Goal: Task Accomplishment & Management: Manage account settings

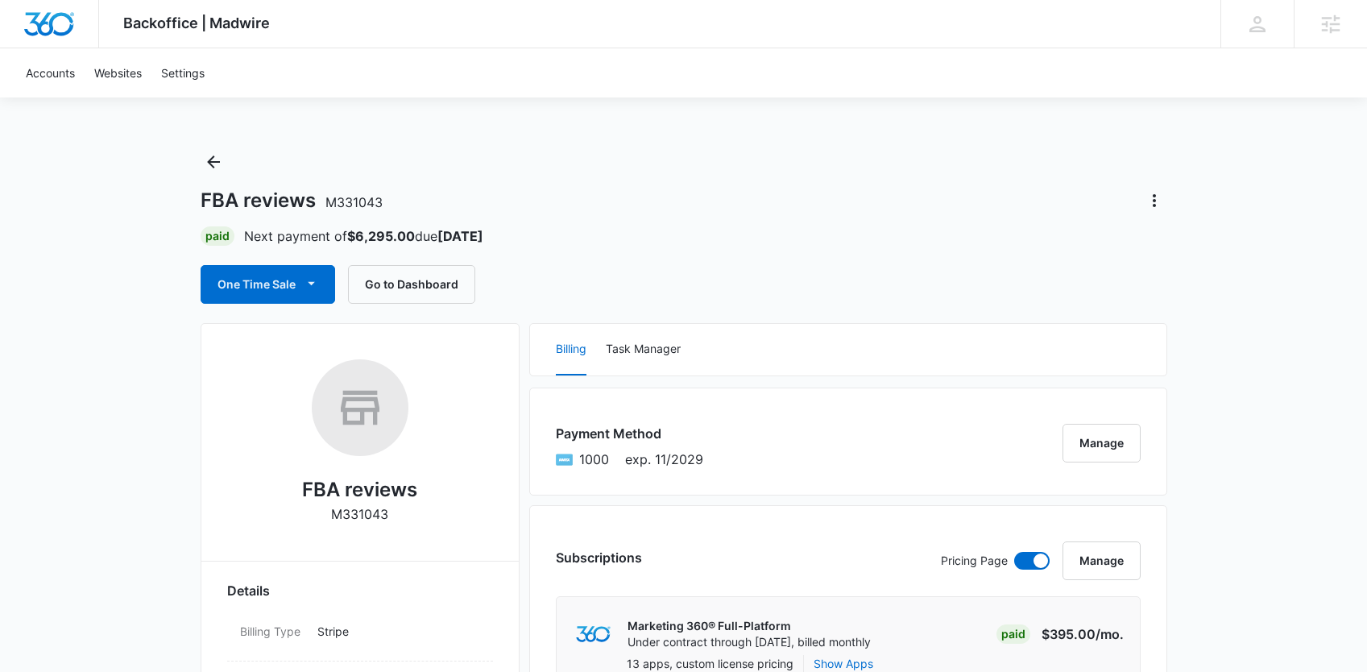
drag, startPoint x: 445, startPoint y: 237, endPoint x: 541, endPoint y: 234, distance: 95.9
click at [541, 234] on div "Paid Next payment of $6,295.00 due Oct 19" at bounding box center [684, 235] width 966 height 19
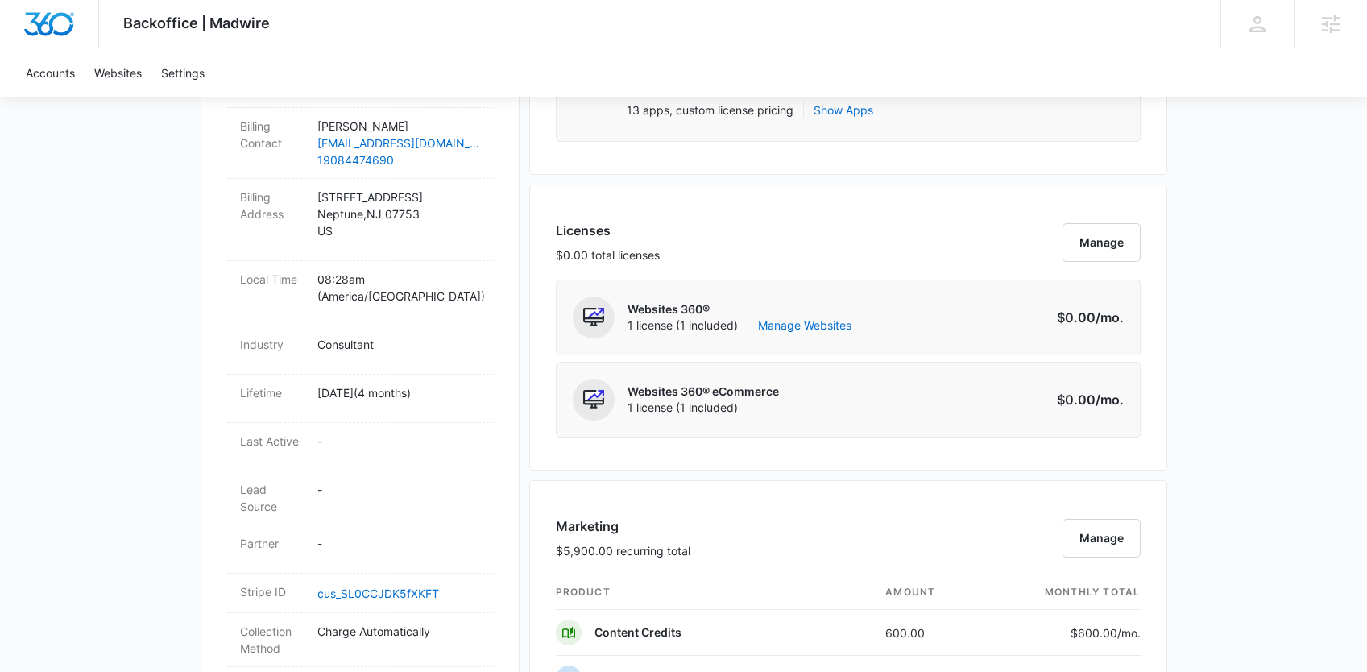
scroll to position [694, 0]
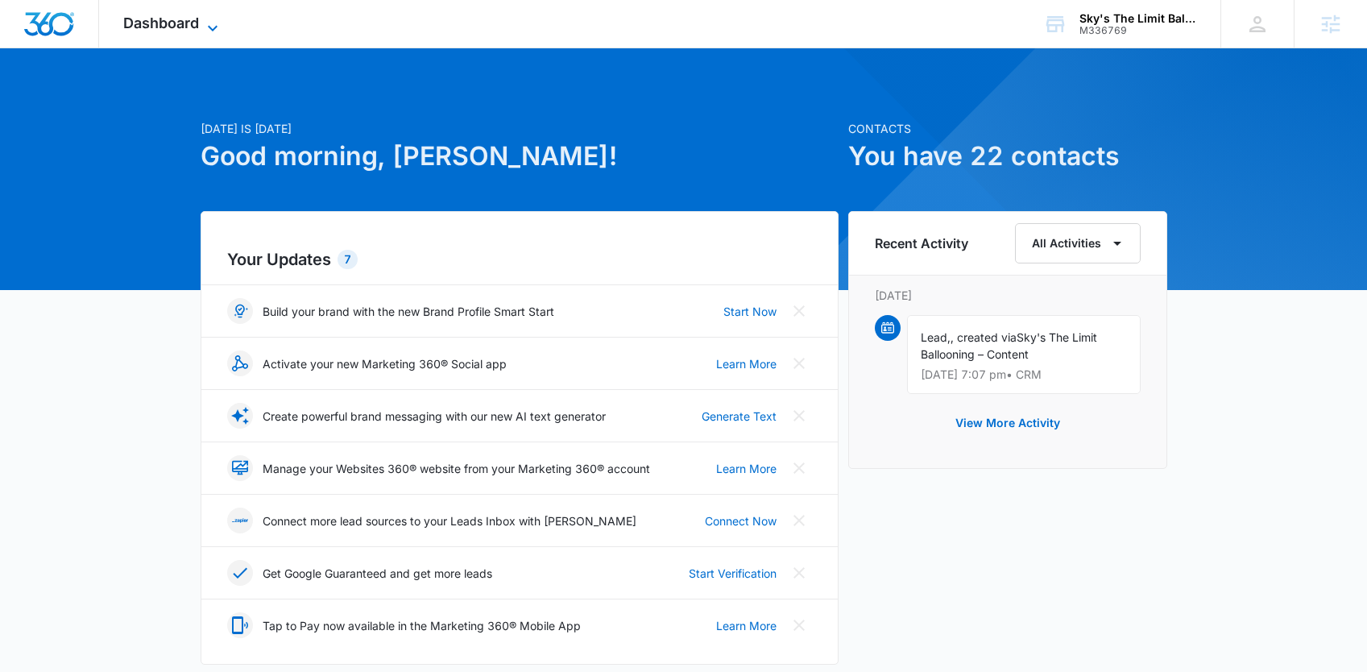
click at [205, 28] on icon at bounding box center [212, 28] width 19 height 19
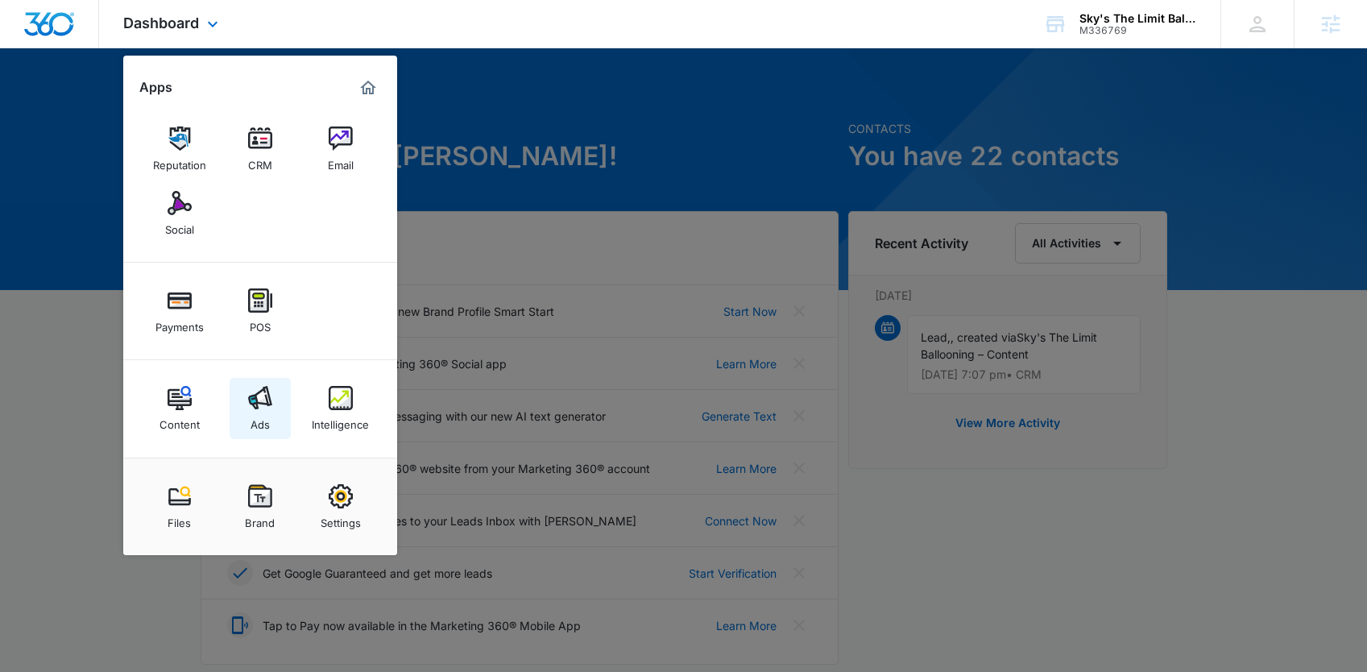
click at [249, 407] on img at bounding box center [260, 398] width 24 height 24
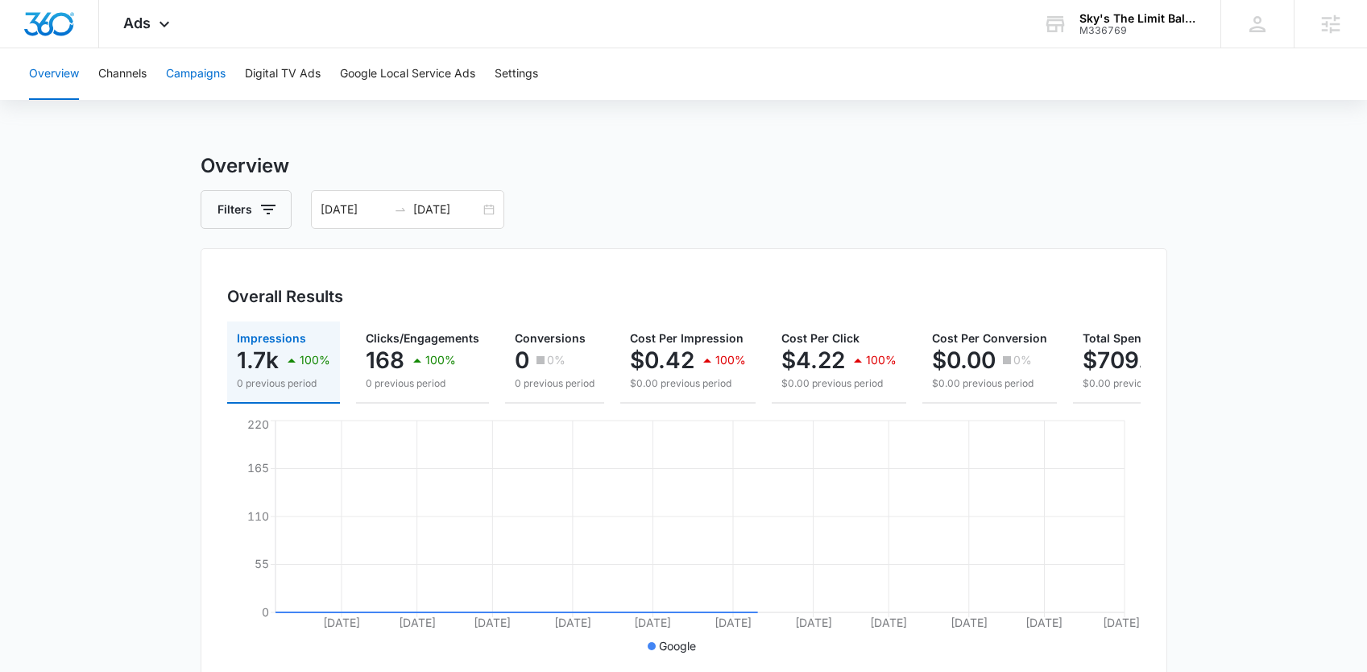
click at [217, 76] on button "Campaigns" at bounding box center [196, 74] width 60 height 52
click at [435, 230] on div "Campaigns Filters 03/23/2025 09/19/2025 Overall Results Impressions 1.7k 100% 0…" at bounding box center [684, 658] width 966 height 1014
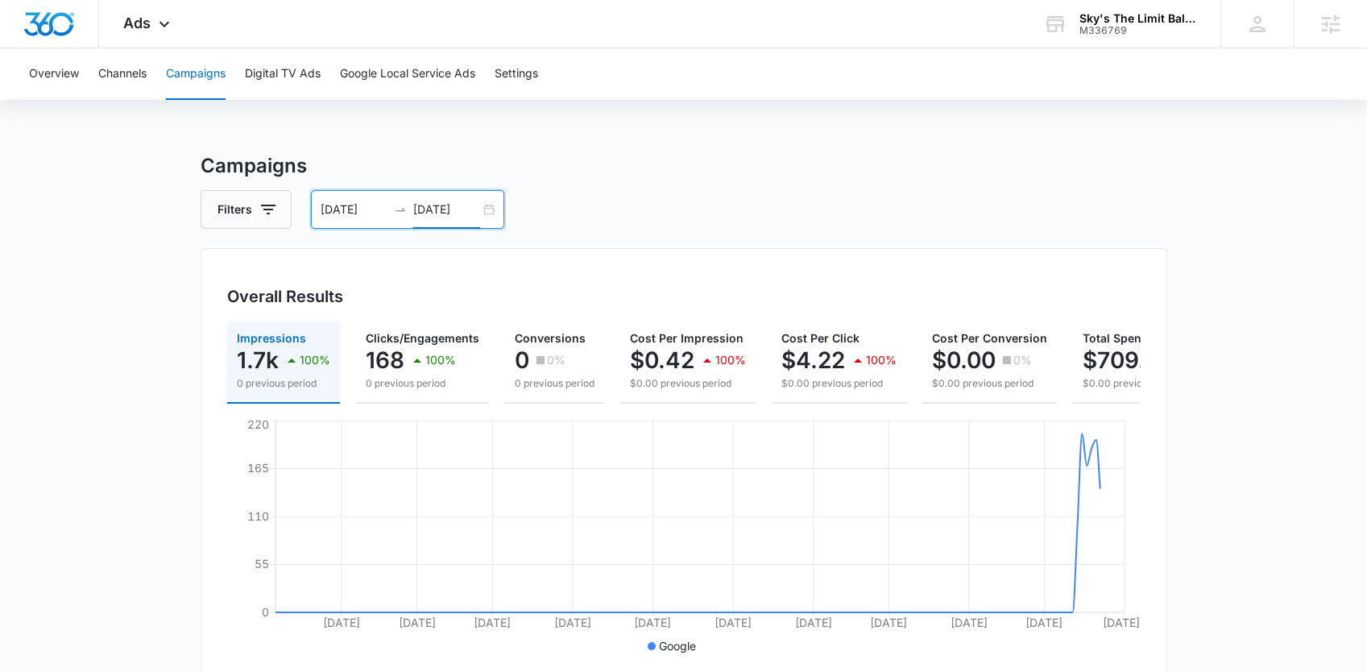
click at [439, 209] on input "09/19/2025" at bounding box center [446, 210] width 67 height 18
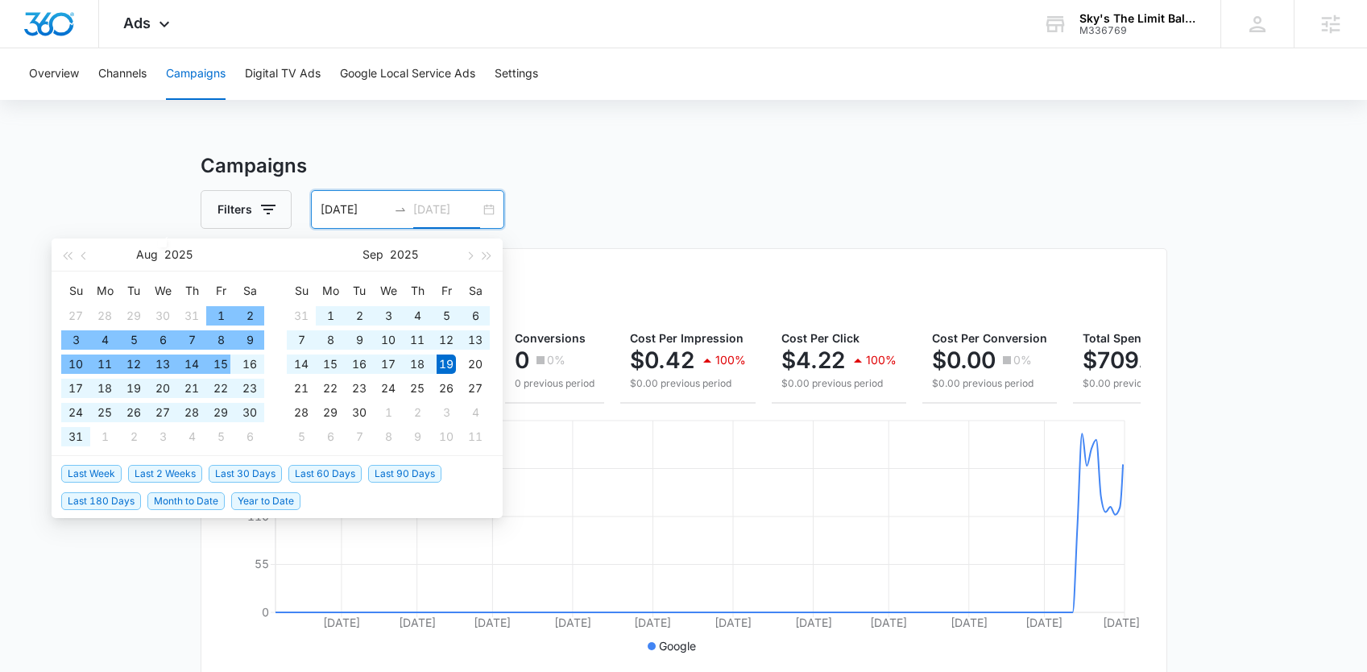
type input "09/19/2025"
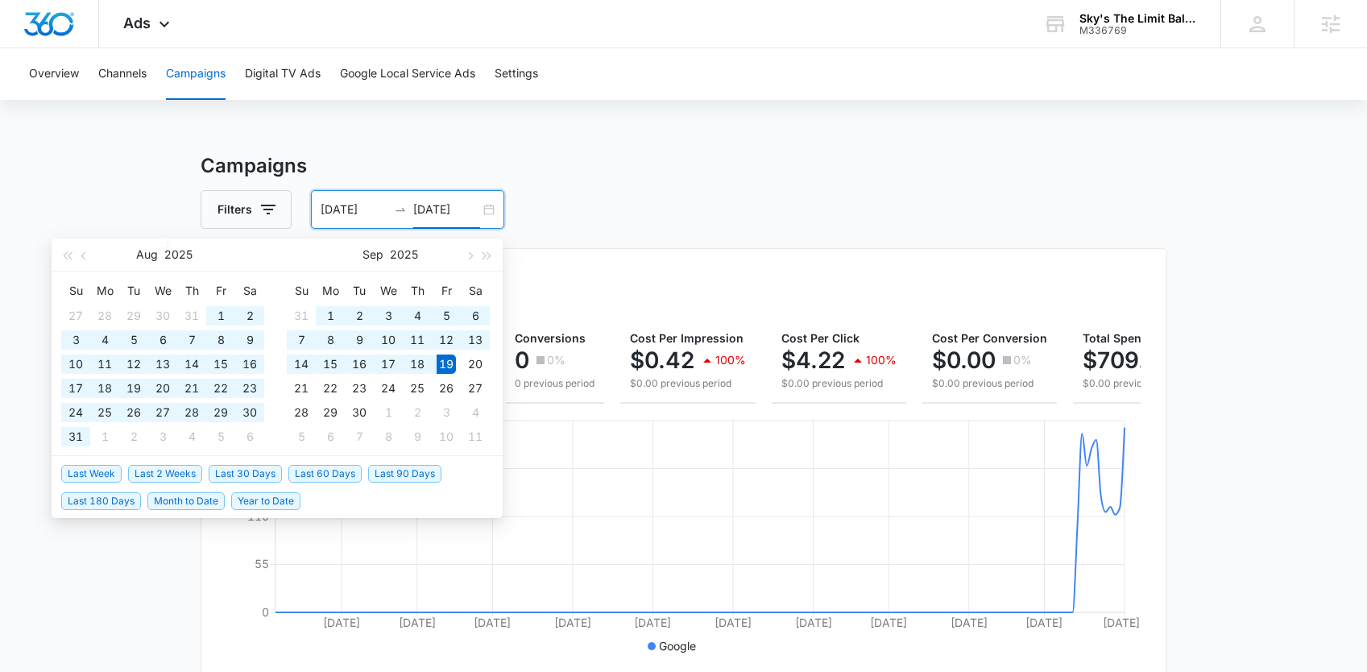
drag, startPoint x: 166, startPoint y: 486, endPoint x: 165, endPoint y: 476, distance: 9.7
click at [166, 486] on li "Month to Date" at bounding box center [189, 499] width 84 height 27
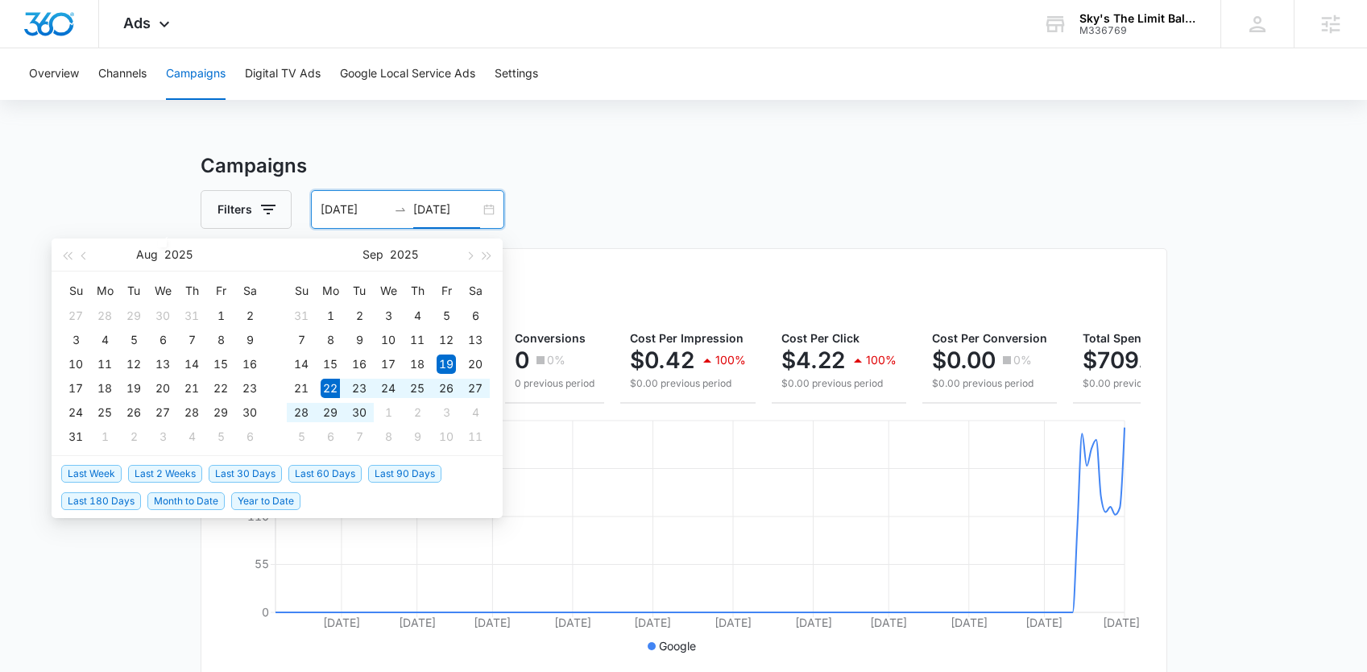
click at [165, 476] on span "Last 2 Weeks" at bounding box center [165, 474] width 74 height 18
type input "[DATE]"
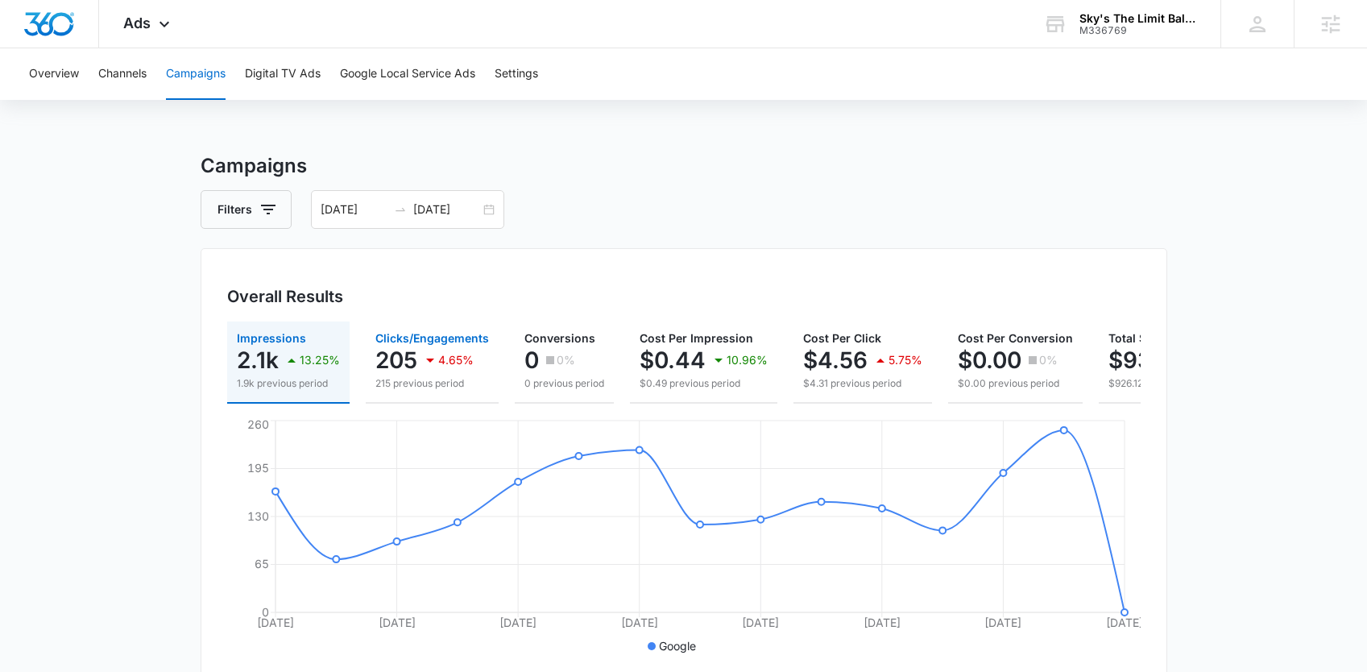
click at [403, 359] on p "205" at bounding box center [396, 360] width 42 height 26
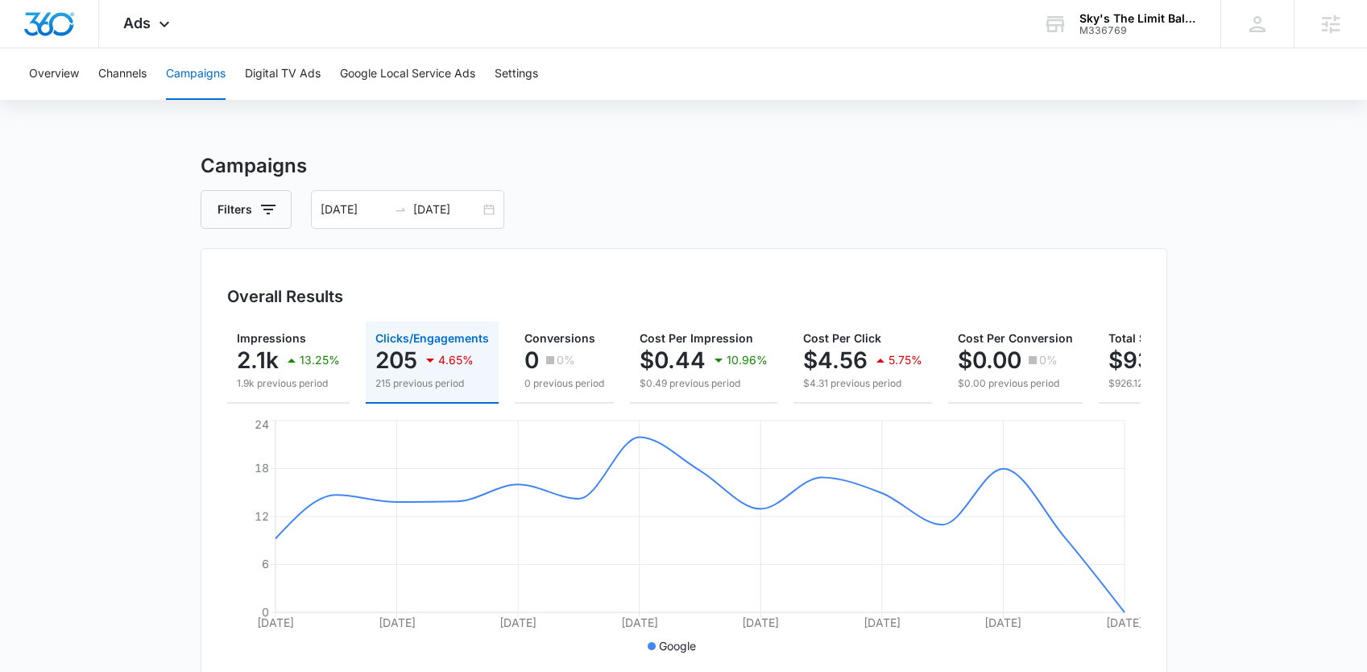
click at [89, 69] on div "Overview Channels Campaigns Digital TV Ads Google Local Service Ads Settings" at bounding box center [683, 74] width 1328 height 52
click at [403, 76] on button "Google Local Service Ads" at bounding box center [407, 74] width 135 height 52
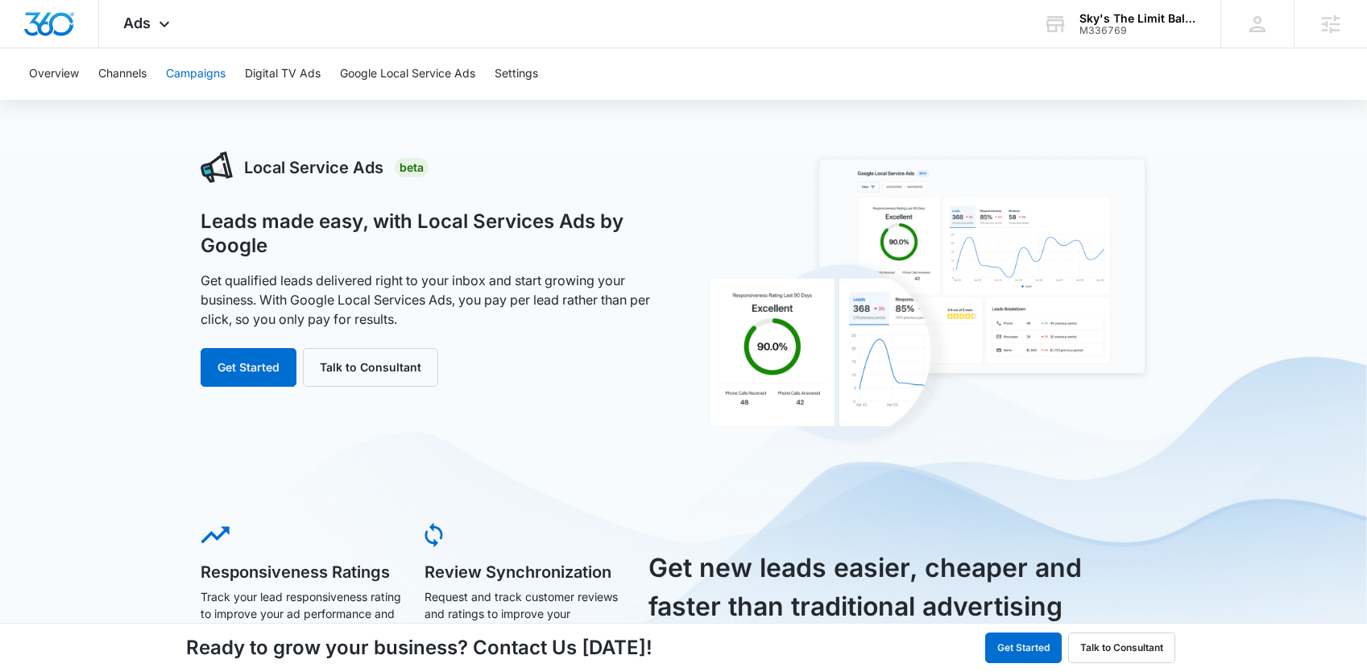
click at [177, 89] on button "Campaigns" at bounding box center [196, 74] width 60 height 52
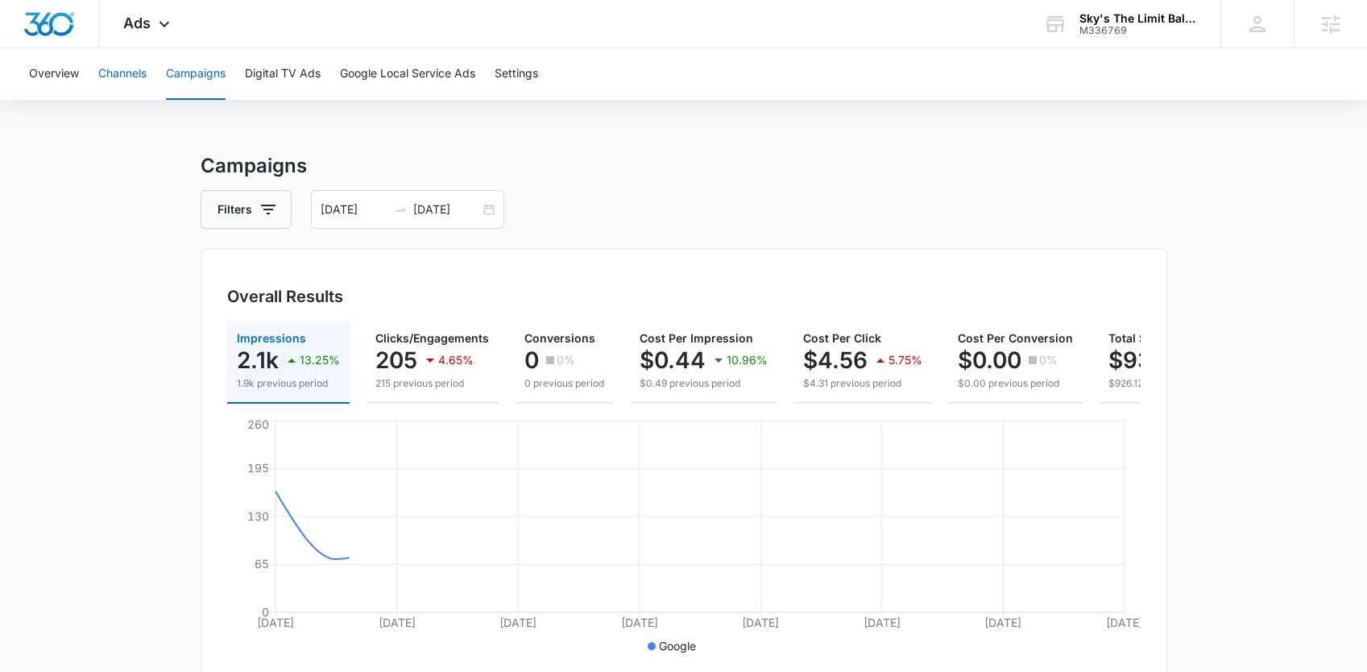
click at [122, 80] on button "Channels" at bounding box center [122, 74] width 48 height 52
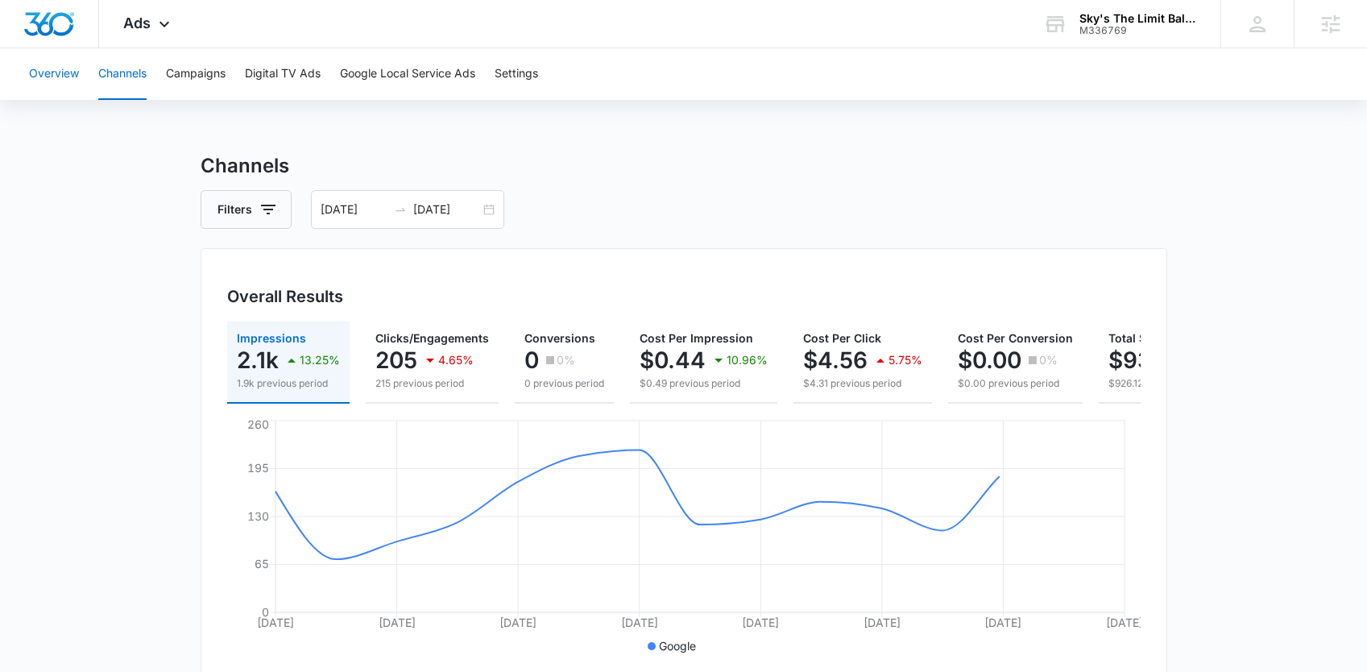
click at [57, 86] on button "Overview" at bounding box center [54, 74] width 50 height 52
click at [424, 369] on icon "button" at bounding box center [429, 359] width 19 height 19
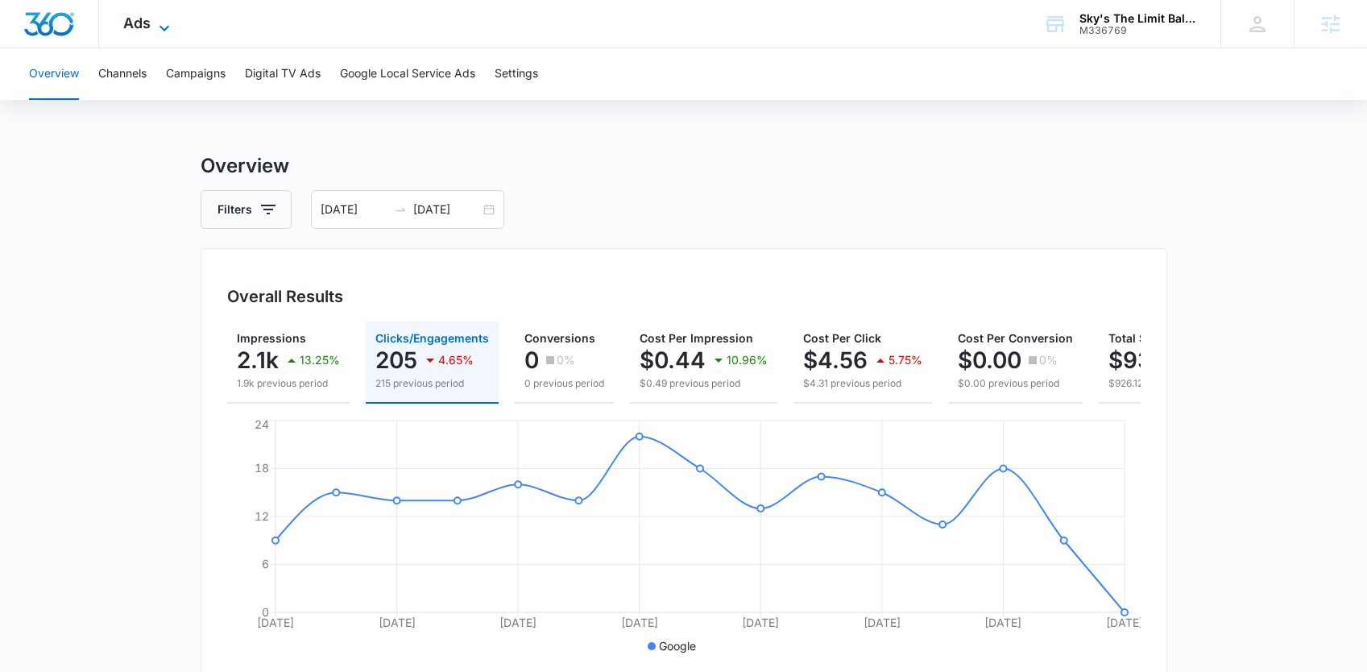
click at [159, 19] on icon at bounding box center [164, 28] width 19 height 19
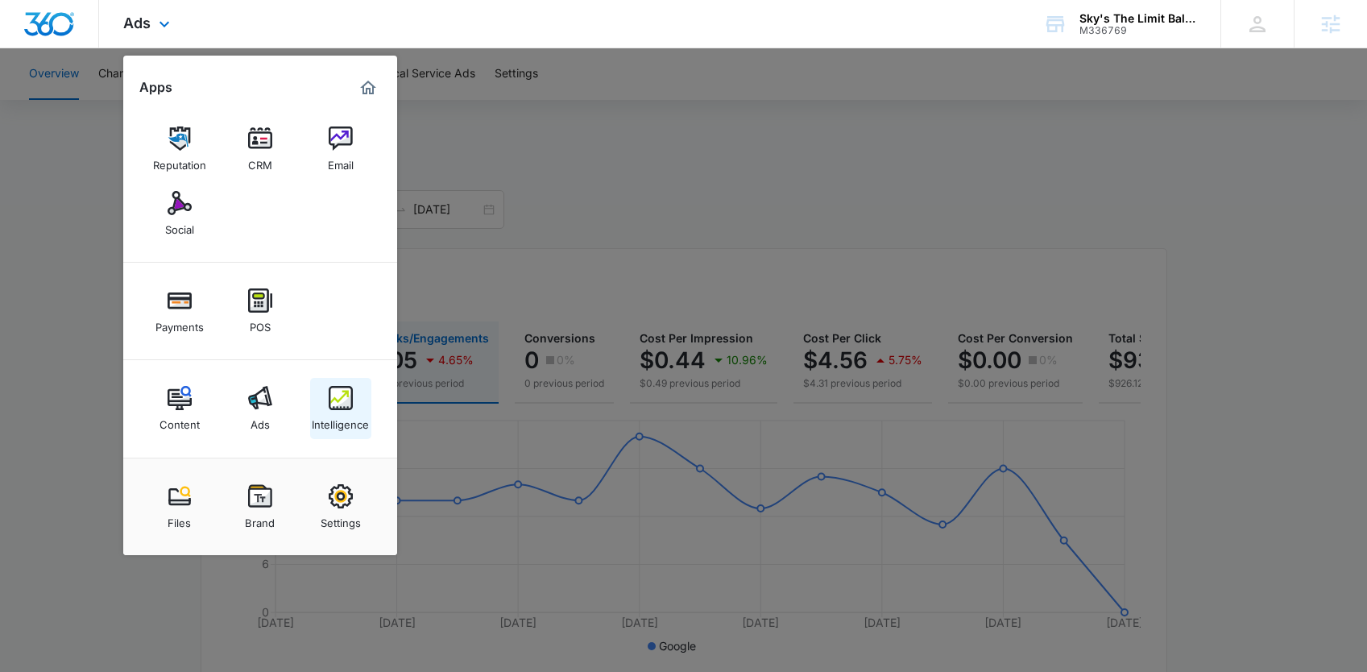
click at [338, 408] on img at bounding box center [341, 398] width 24 height 24
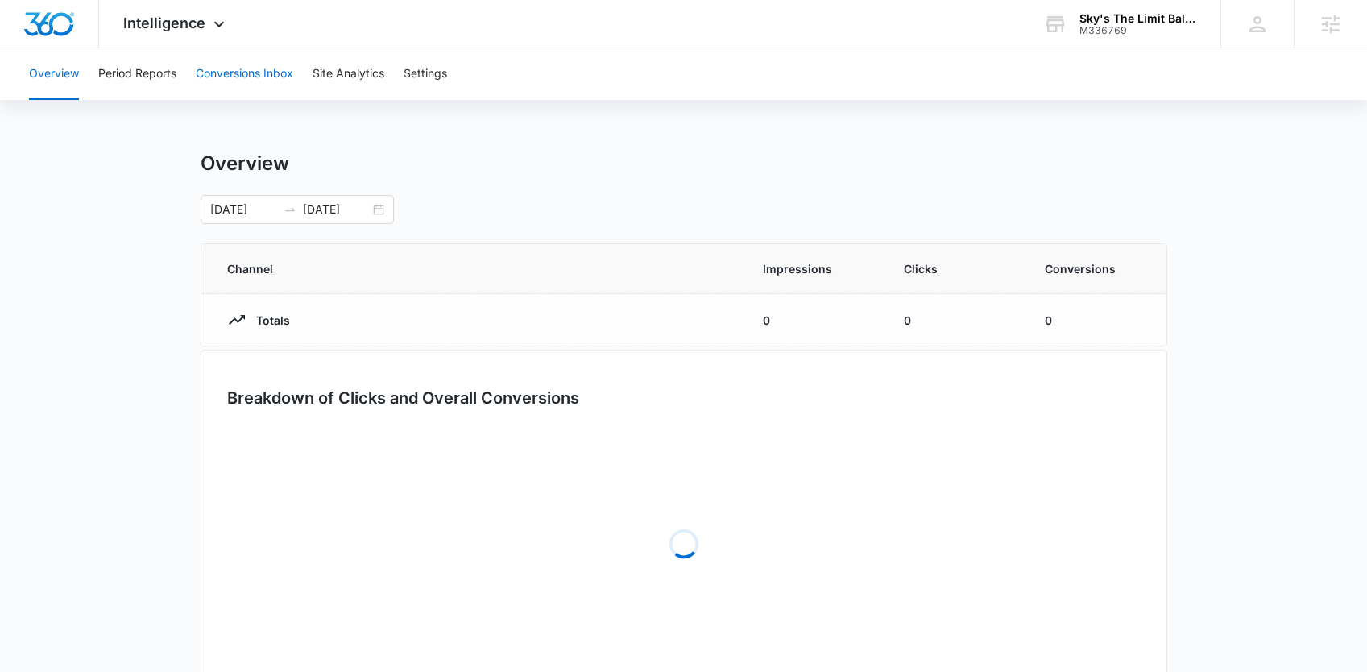
click at [218, 81] on button "Conversions Inbox" at bounding box center [244, 74] width 97 height 52
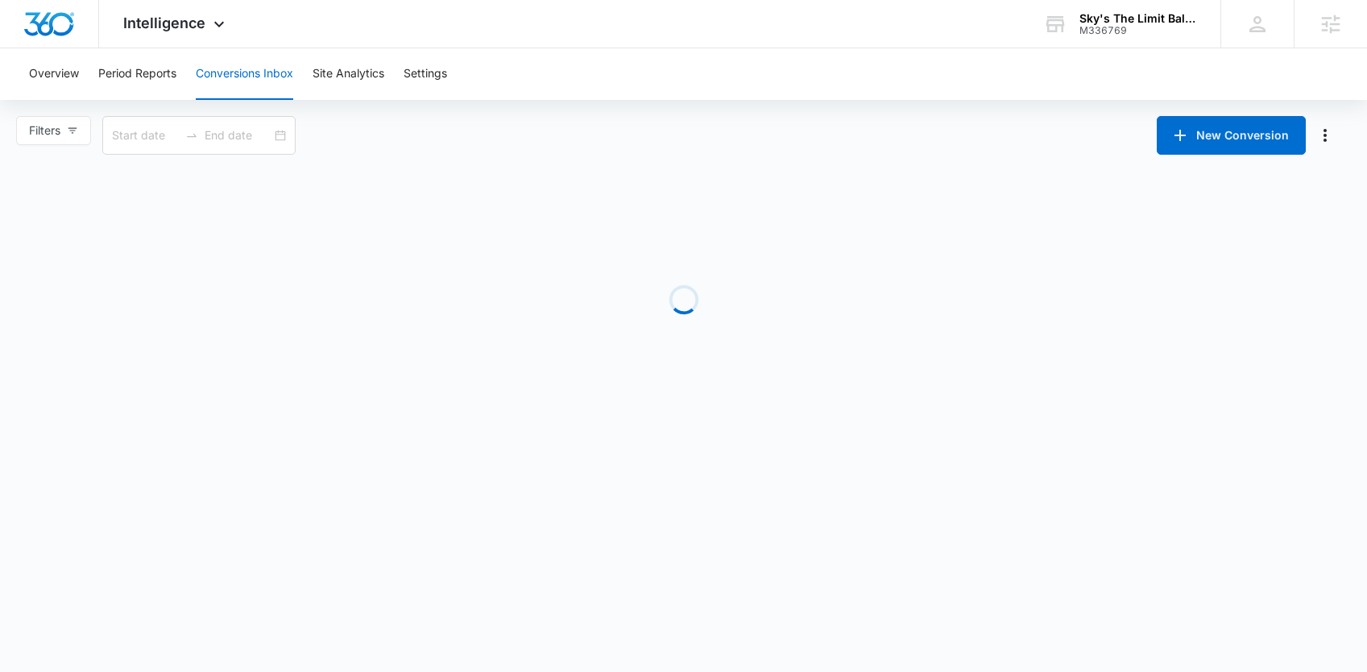
type input "09/06/2025"
type input "10/06/2025"
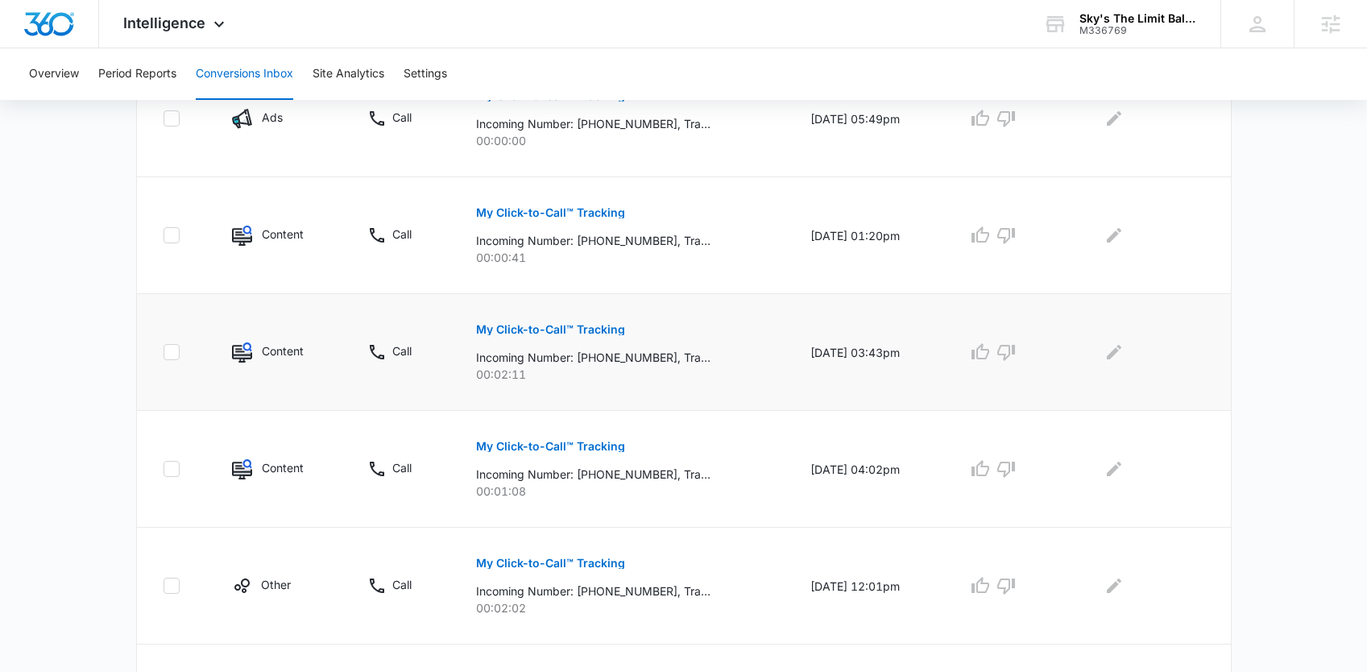
scroll to position [793, 0]
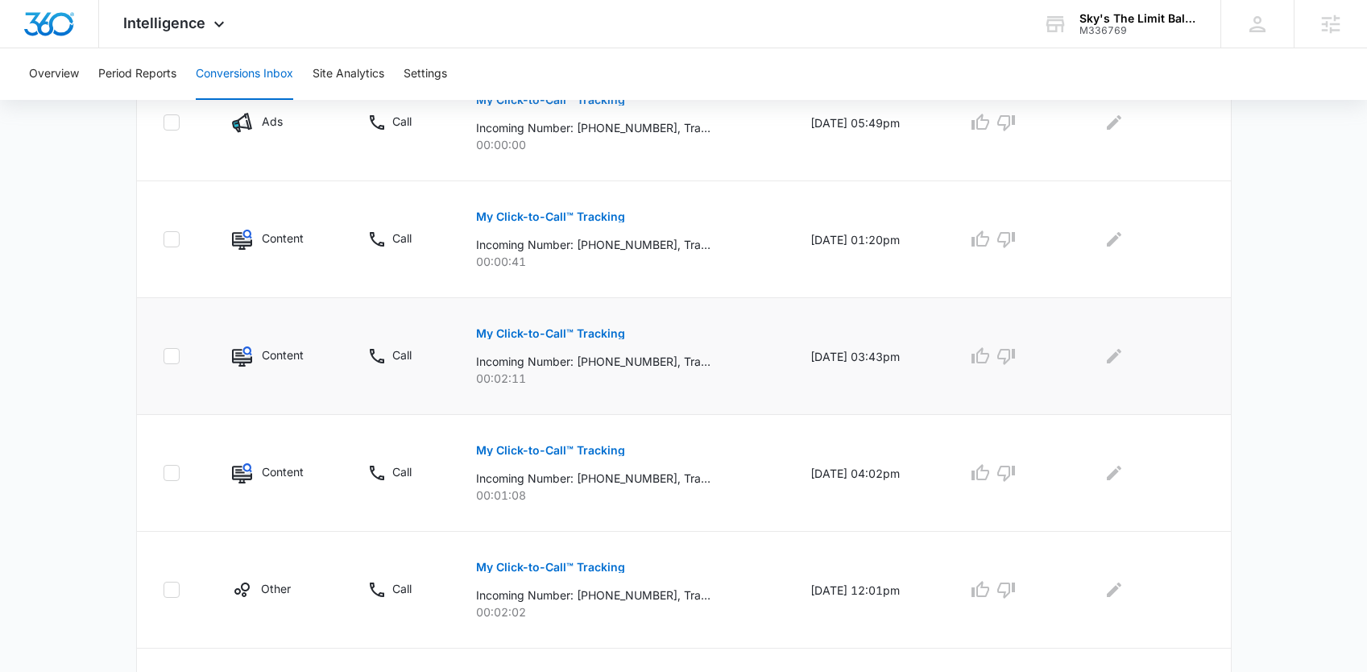
click at [503, 329] on p "My Click-to-Call™ Tracking" at bounding box center [550, 333] width 149 height 11
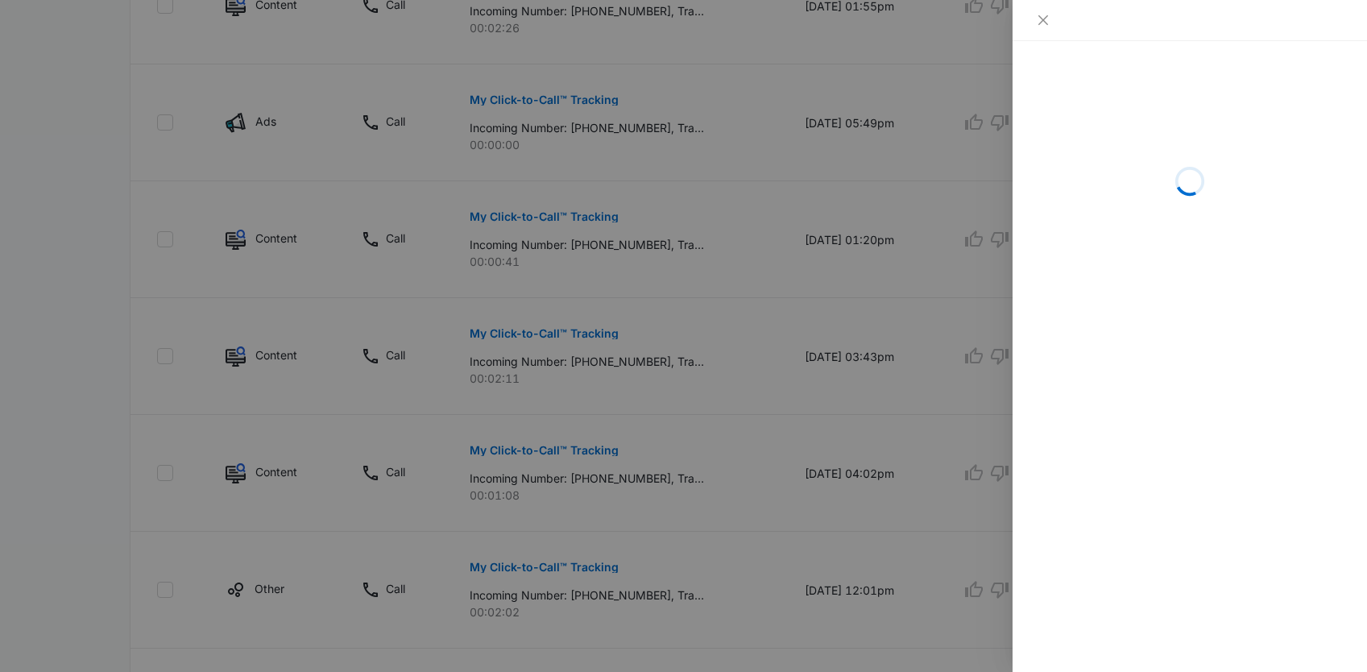
drag, startPoint x: 501, startPoint y: 159, endPoint x: 300, endPoint y: 174, distance: 201.9
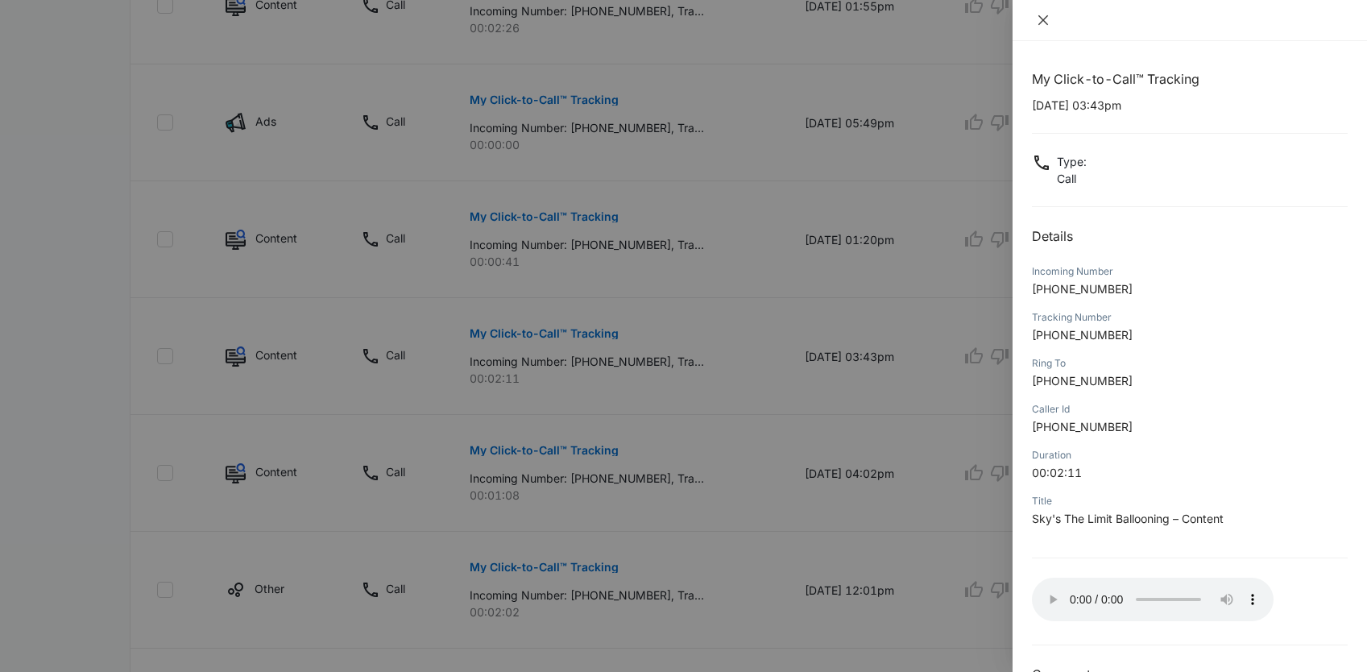
click at [1045, 22] on icon "close" at bounding box center [1043, 20] width 10 height 10
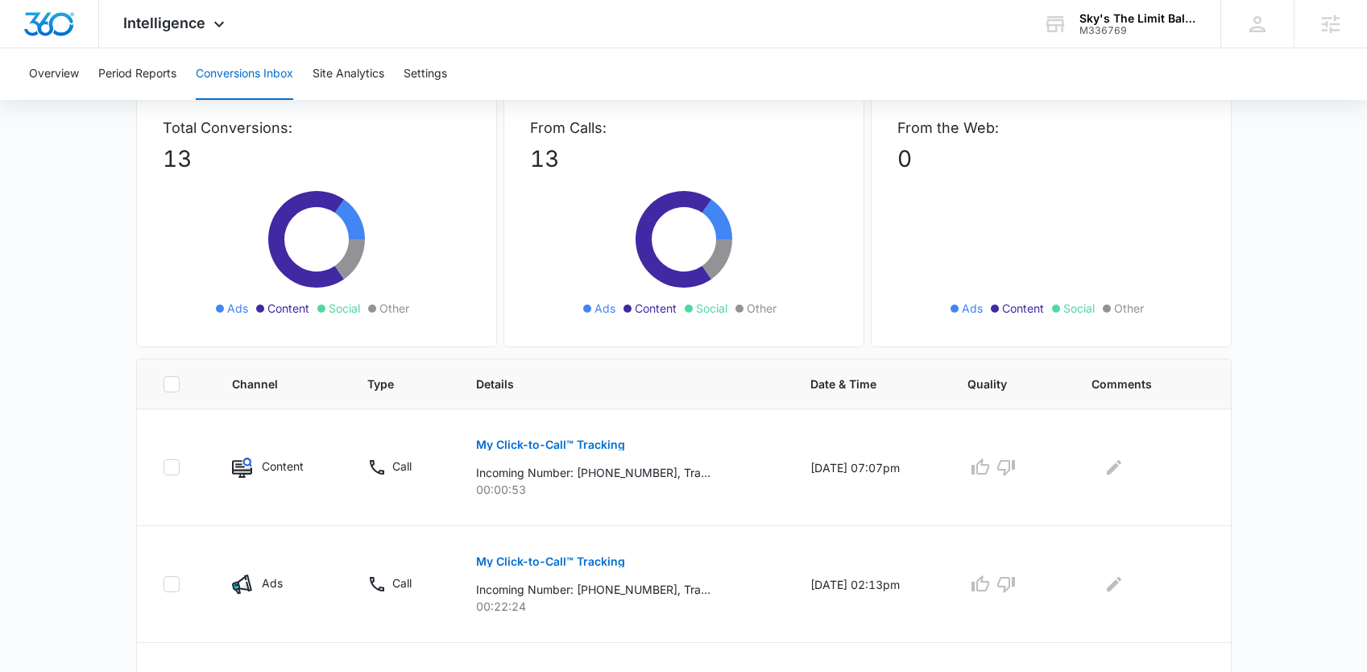
scroll to position [0, 0]
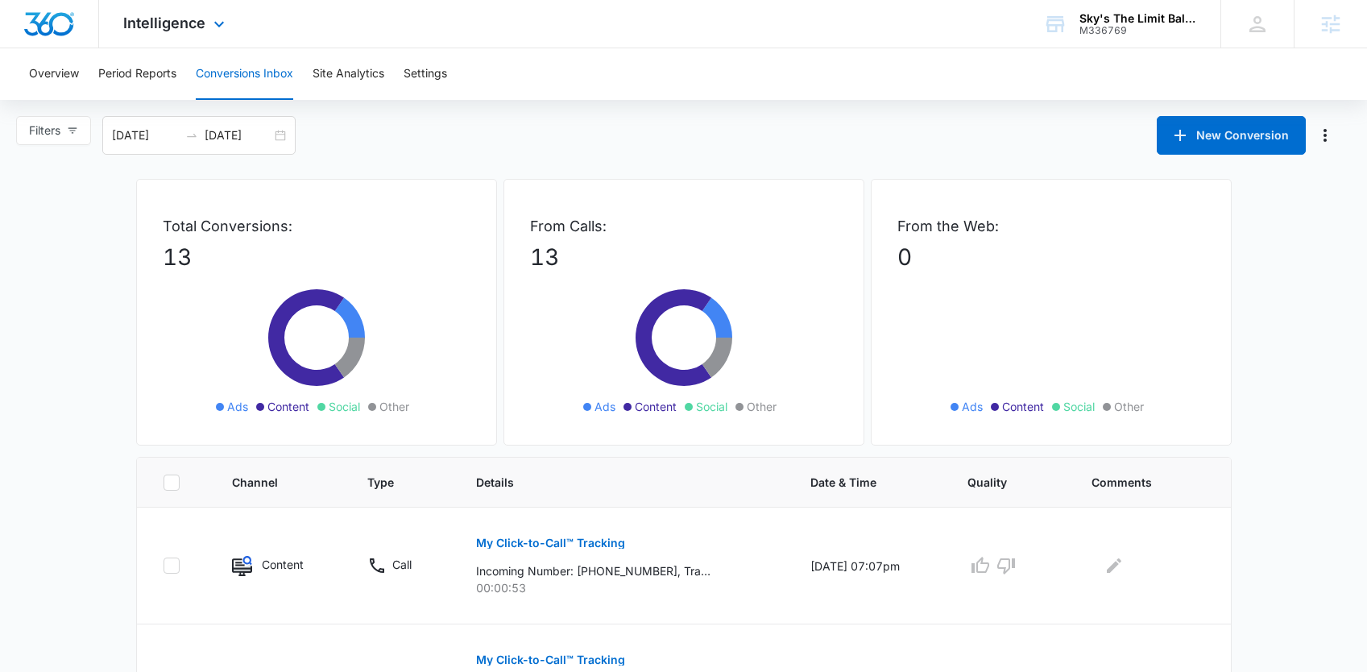
click at [188, 35] on div "Intelligence Apps Reputation CRM Email Social Payments POS Content Ads Intellig…" at bounding box center [176, 24] width 154 height 48
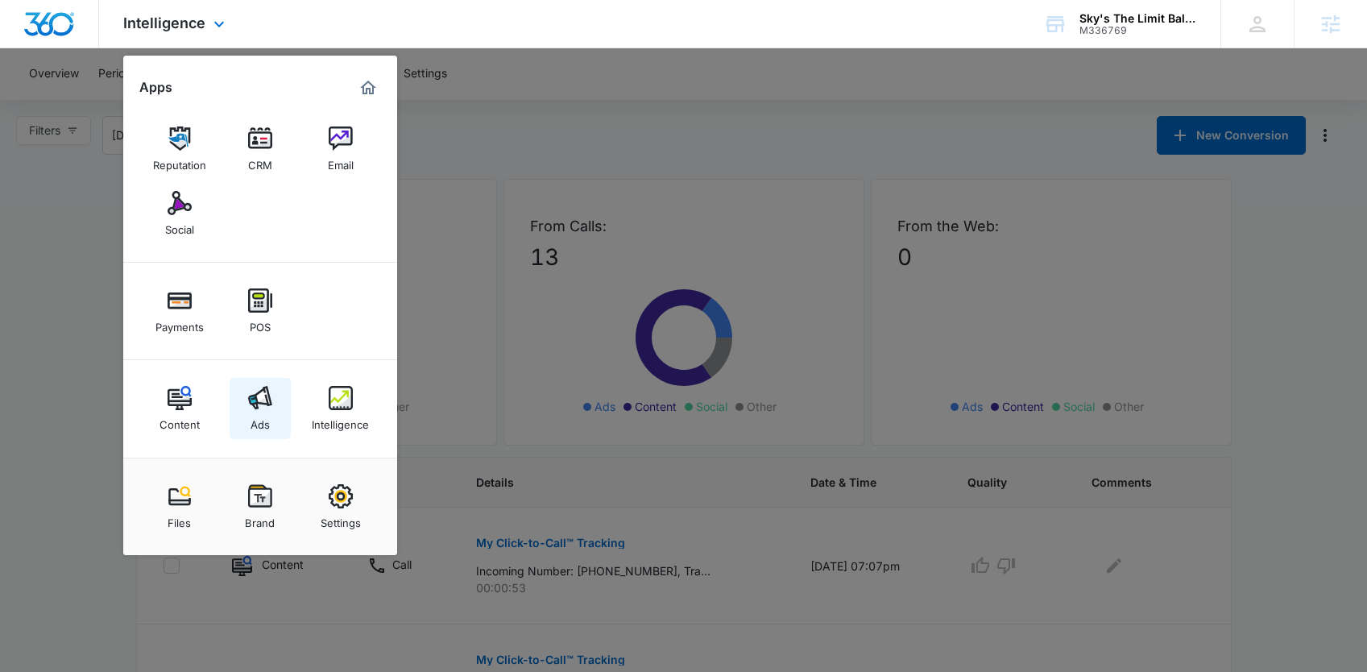
click at [254, 399] on img at bounding box center [260, 398] width 24 height 24
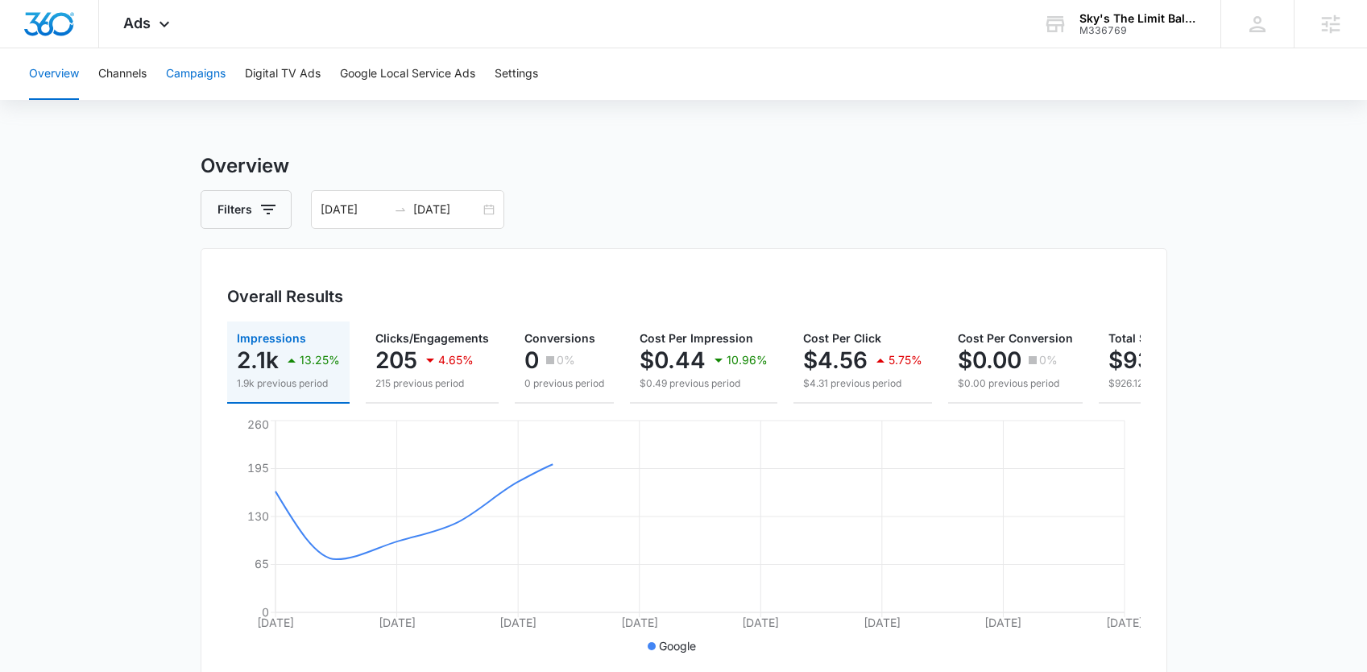
click at [202, 82] on button "Campaigns" at bounding box center [196, 74] width 60 height 52
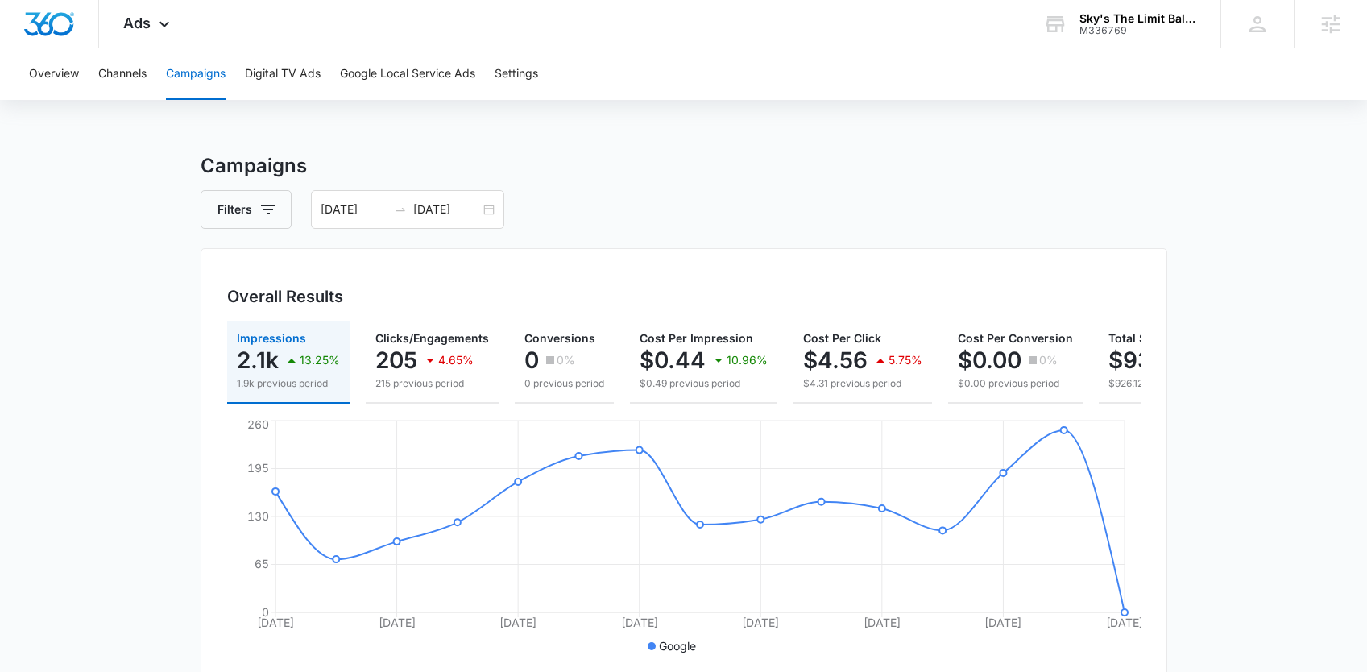
scroll to position [573, 0]
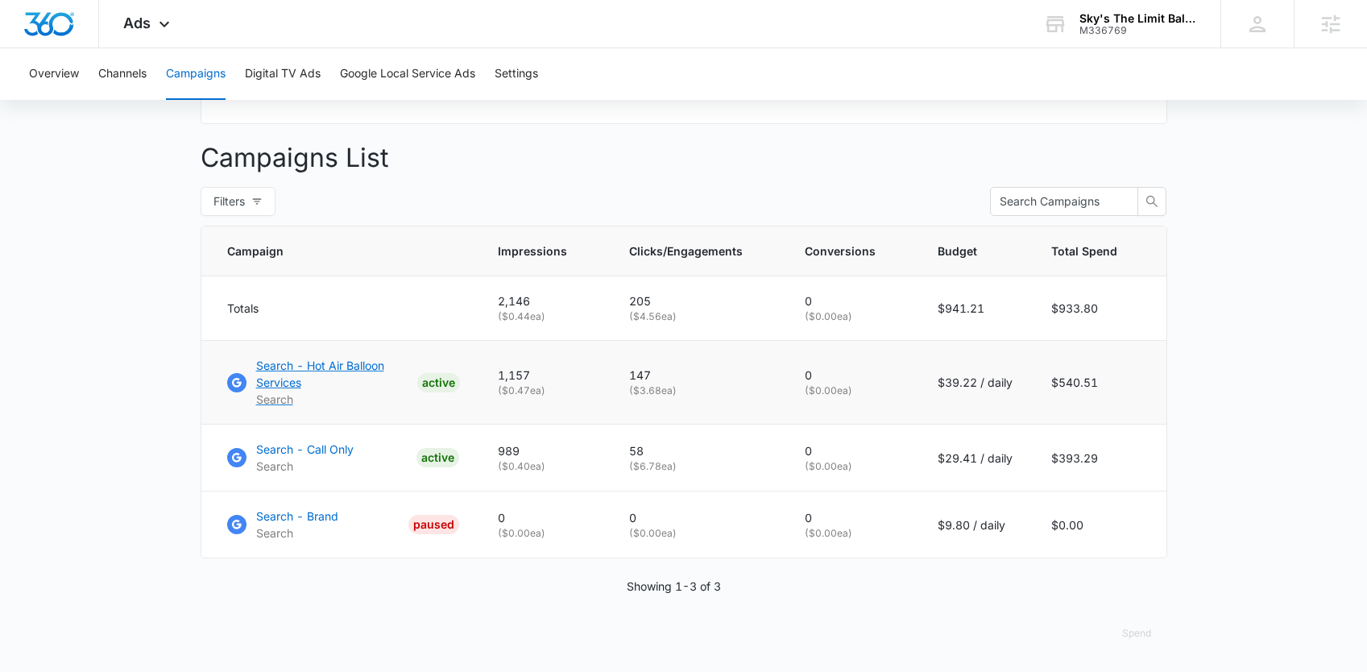
click at [353, 365] on p "Search - Hot Air Balloon Services" at bounding box center [333, 374] width 155 height 34
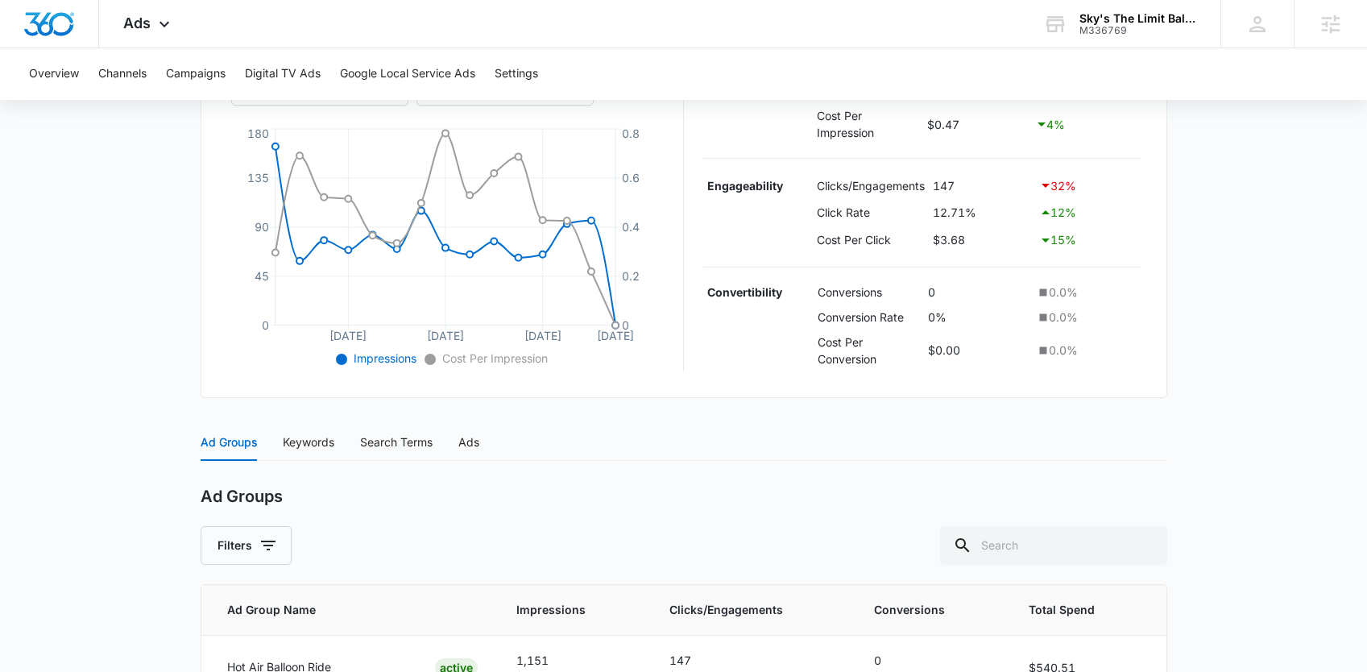
scroll to position [513, 0]
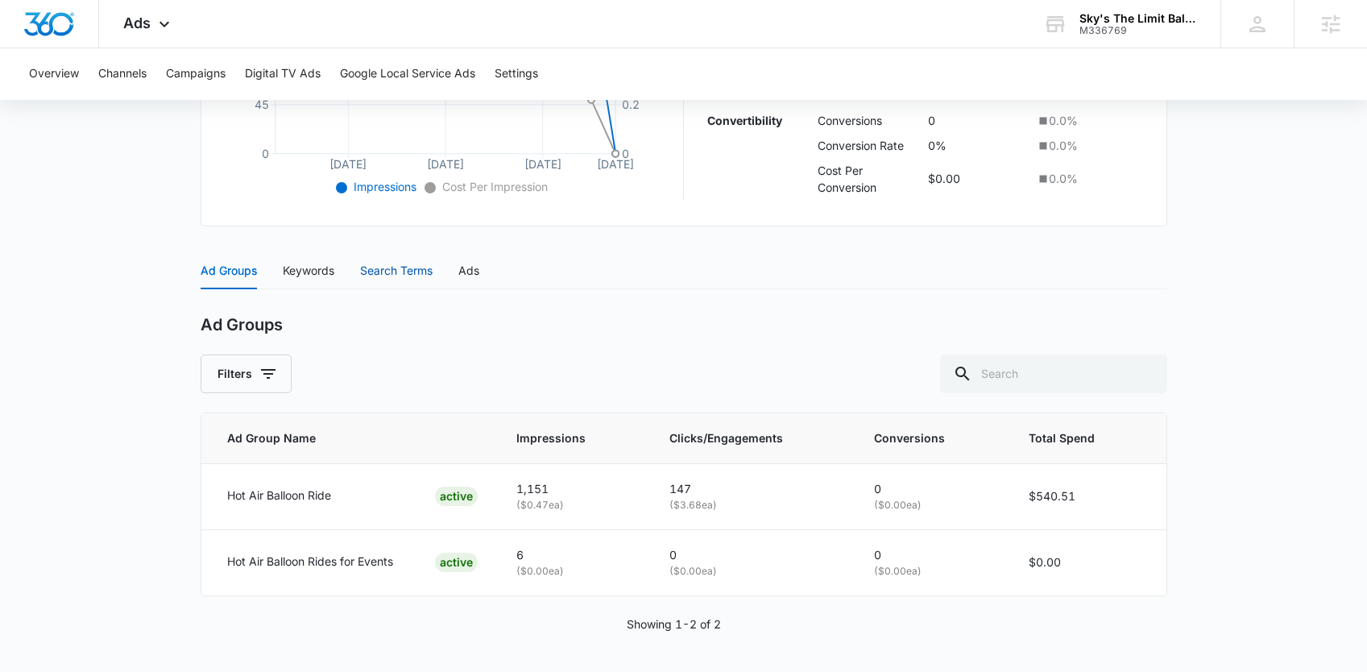
click at [383, 275] on div "Search Terms" at bounding box center [396, 271] width 72 height 18
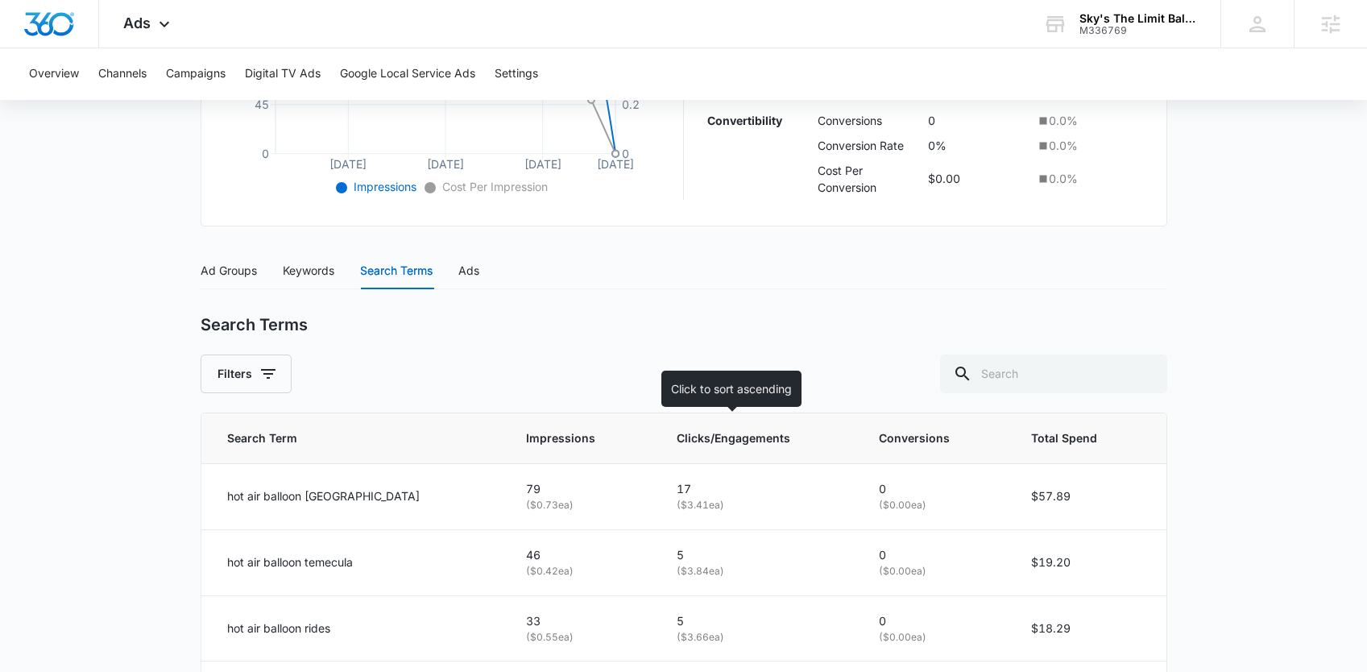
click at [694, 441] on span "Clicks/Engagements" at bounding box center [745, 438] width 139 height 18
click at [694, 441] on span "Clicks/Engagements" at bounding box center [737, 438] width 143 height 18
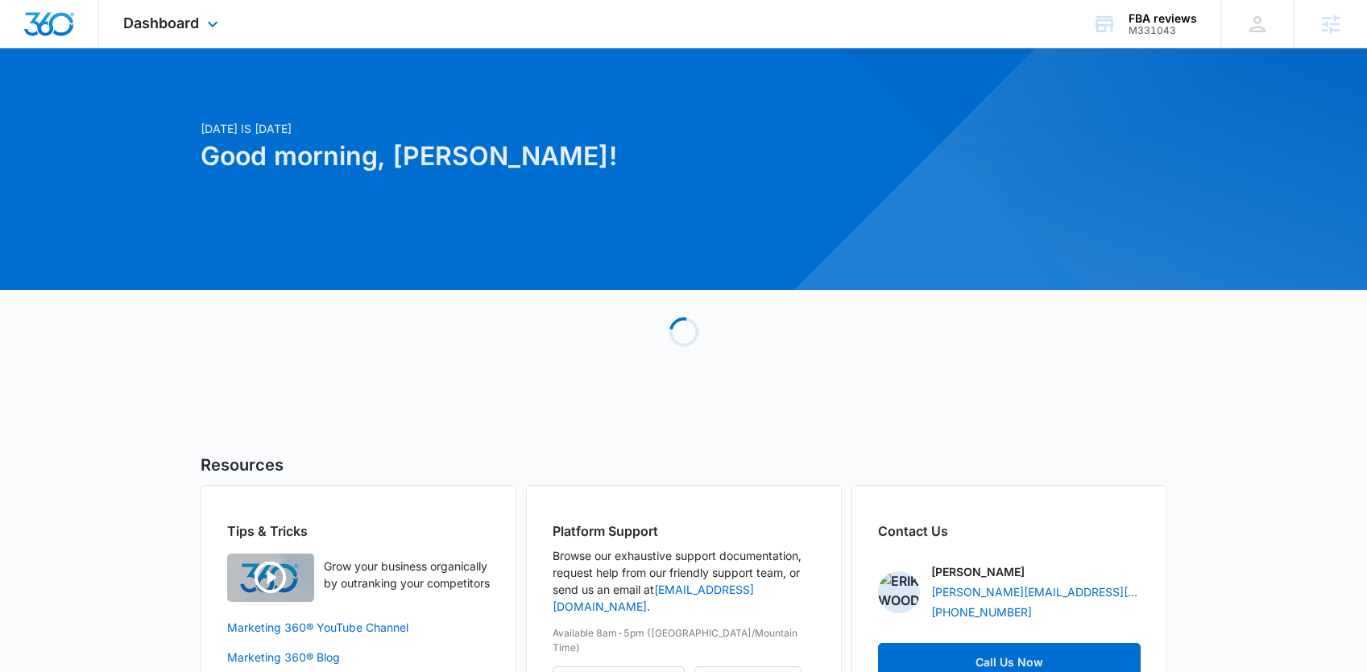
drag, startPoint x: 156, startPoint y: 24, endPoint x: 169, endPoint y: 77, distance: 54.7
click at [156, 24] on span "Dashboard" at bounding box center [161, 22] width 76 height 17
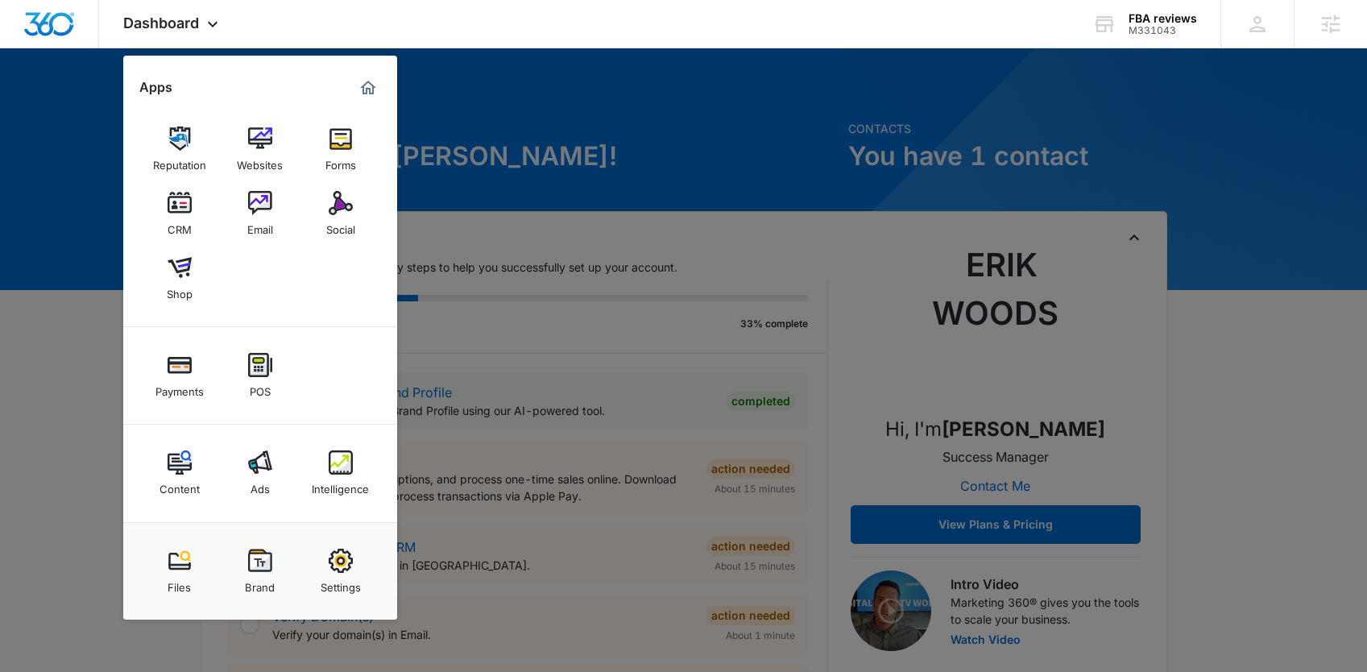
click at [259, 216] on div "Email" at bounding box center [260, 225] width 26 height 21
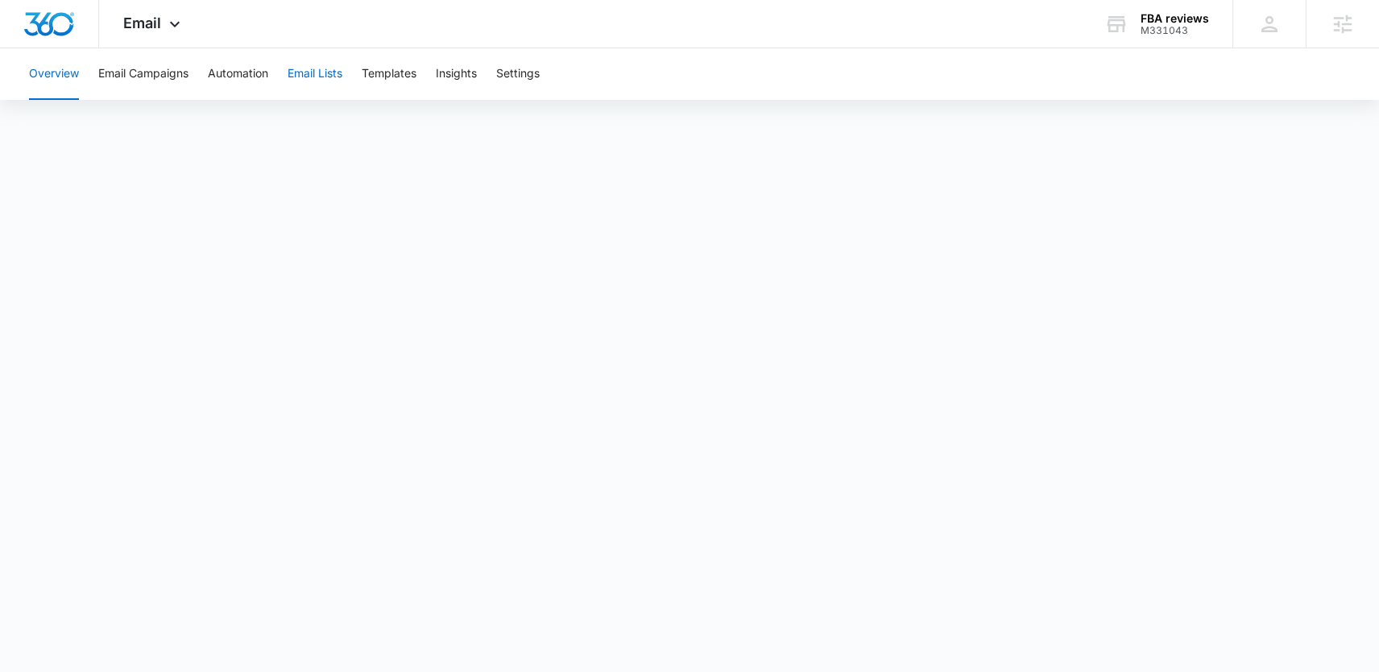
click at [320, 83] on button "Email Lists" at bounding box center [315, 74] width 55 height 52
